Goal: Check status: Check status

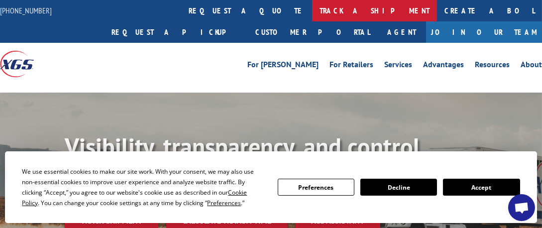
click at [312, 4] on link "track a shipment" at bounding box center [374, 10] width 125 height 21
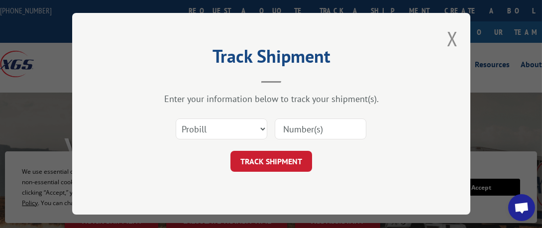
click at [304, 131] on input at bounding box center [321, 129] width 92 height 21
paste input "14545455"
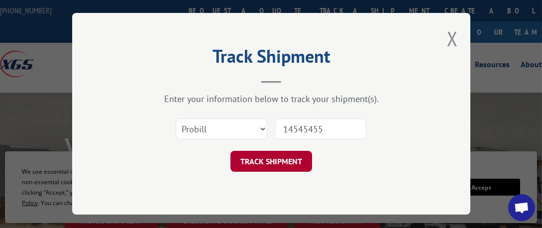
type input "14545455"
click at [287, 160] on button "TRACK SHIPMENT" at bounding box center [271, 161] width 82 height 21
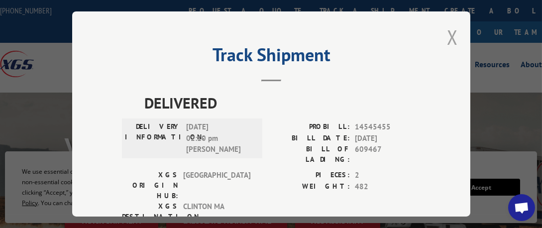
click at [448, 32] on button "Close modal" at bounding box center [452, 37] width 11 height 26
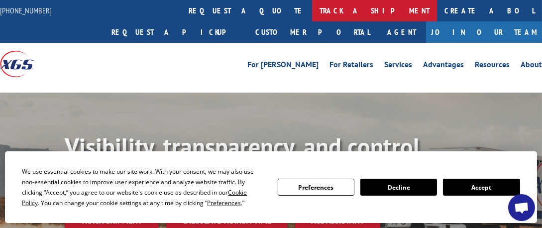
click at [312, 7] on link "track a shipment" at bounding box center [374, 10] width 125 height 21
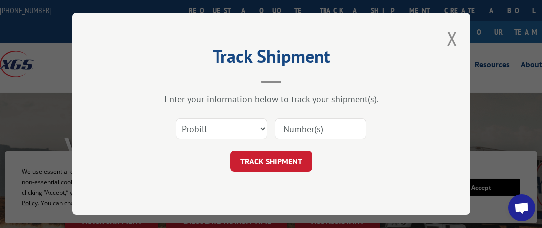
click at [308, 130] on input at bounding box center [321, 129] width 92 height 21
paste input "15340347"
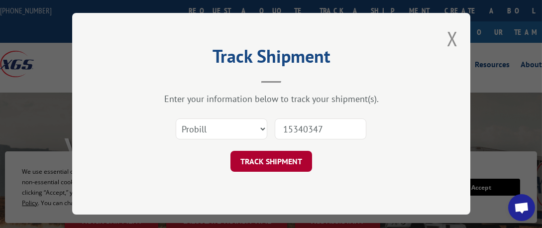
type input "15340347"
click at [271, 156] on button "TRACK SHIPMENT" at bounding box center [271, 161] width 82 height 21
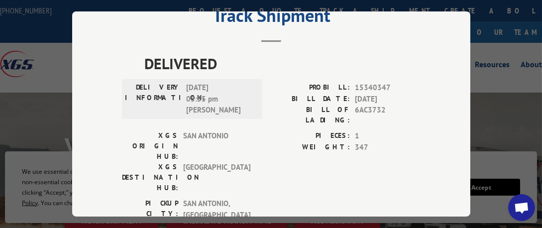
scroll to position [50, 0]
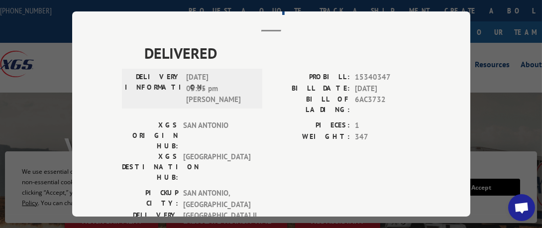
drag, startPoint x: 291, startPoint y: 69, endPoint x: 271, endPoint y: 82, distance: 23.6
click at [271, 83] on label "BILL DATE:" at bounding box center [310, 88] width 79 height 11
click at [486, 61] on div "Track Shipment DELIVERED DELIVERY INFORMATION: [DATE] 05:55 pm [PERSON_NAME]: 1…" at bounding box center [271, 114] width 542 height 228
click at [493, 102] on div "Track Shipment DELIVERED DELIVERY INFORMATION: [DATE] 05:55 pm [PERSON_NAME]: 1…" at bounding box center [271, 114] width 542 height 228
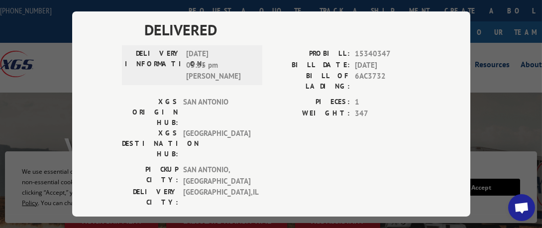
scroll to position [0, 0]
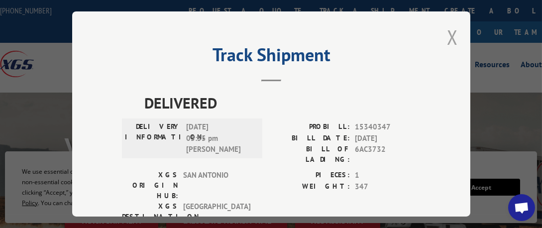
click at [447, 30] on button "Close modal" at bounding box center [452, 37] width 11 height 26
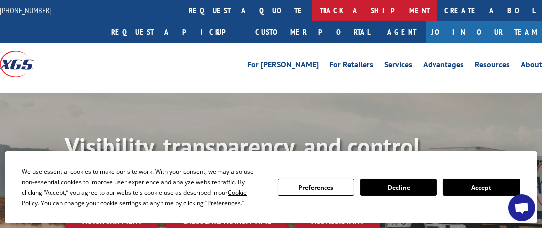
click at [312, 9] on link "track a shipment" at bounding box center [374, 10] width 125 height 21
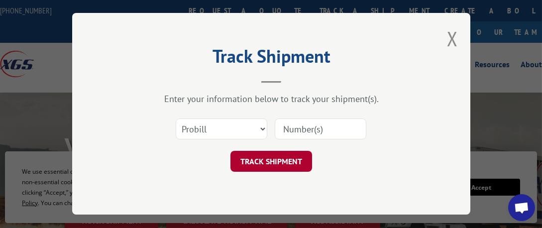
click at [270, 159] on button "TRACK SHIPMENT" at bounding box center [271, 161] width 82 height 21
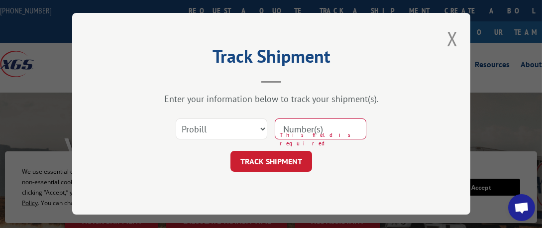
paste input "15340347"
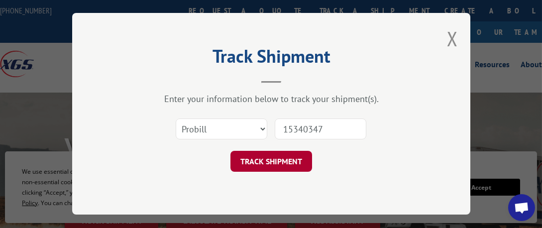
type input "15340347"
click at [278, 165] on button "TRACK SHIPMENT" at bounding box center [271, 161] width 82 height 21
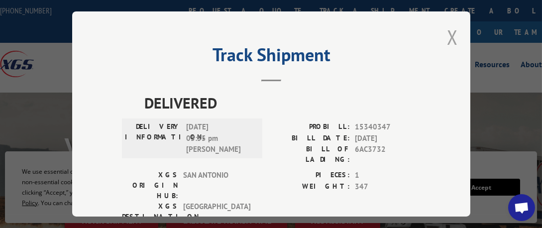
click at [451, 33] on button "Close modal" at bounding box center [452, 37] width 11 height 26
